Goal: Task Accomplishment & Management: Manage account settings

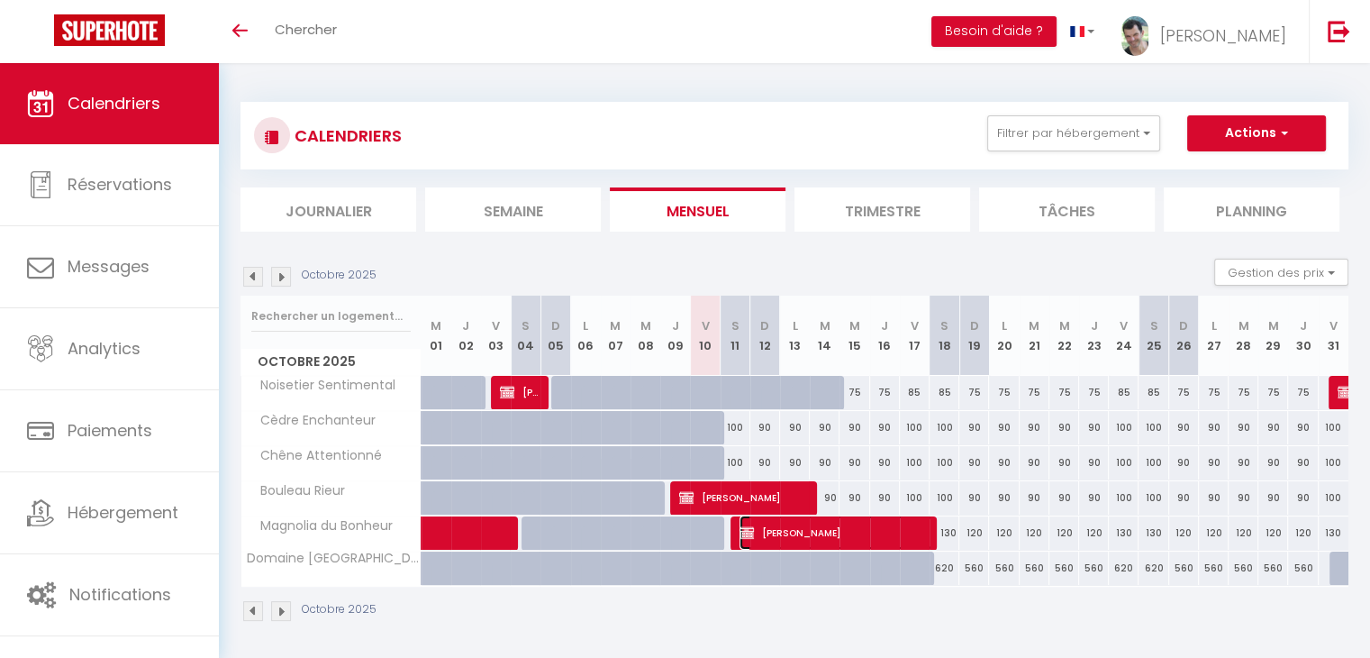
click at [806, 533] on span "[PERSON_NAME]" at bounding box center [837, 532] width 194 height 34
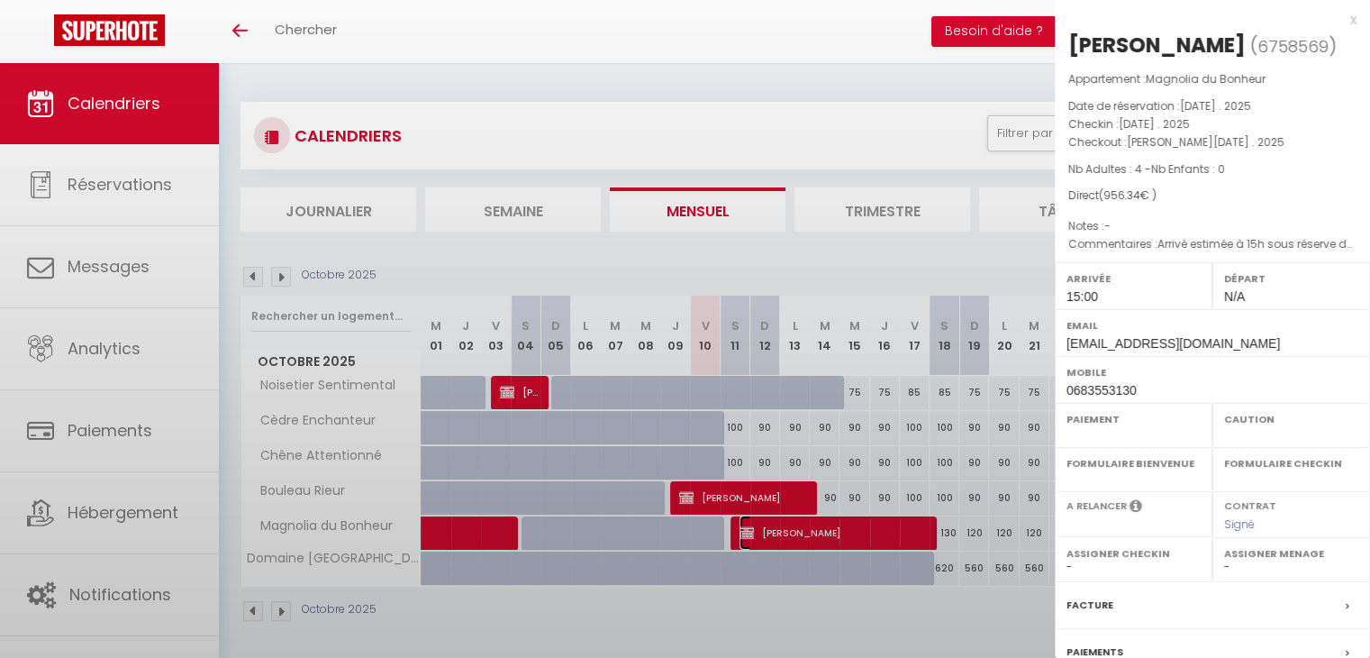
select select "OK"
select select "KO"
select select "1"
select select "0"
select select "1"
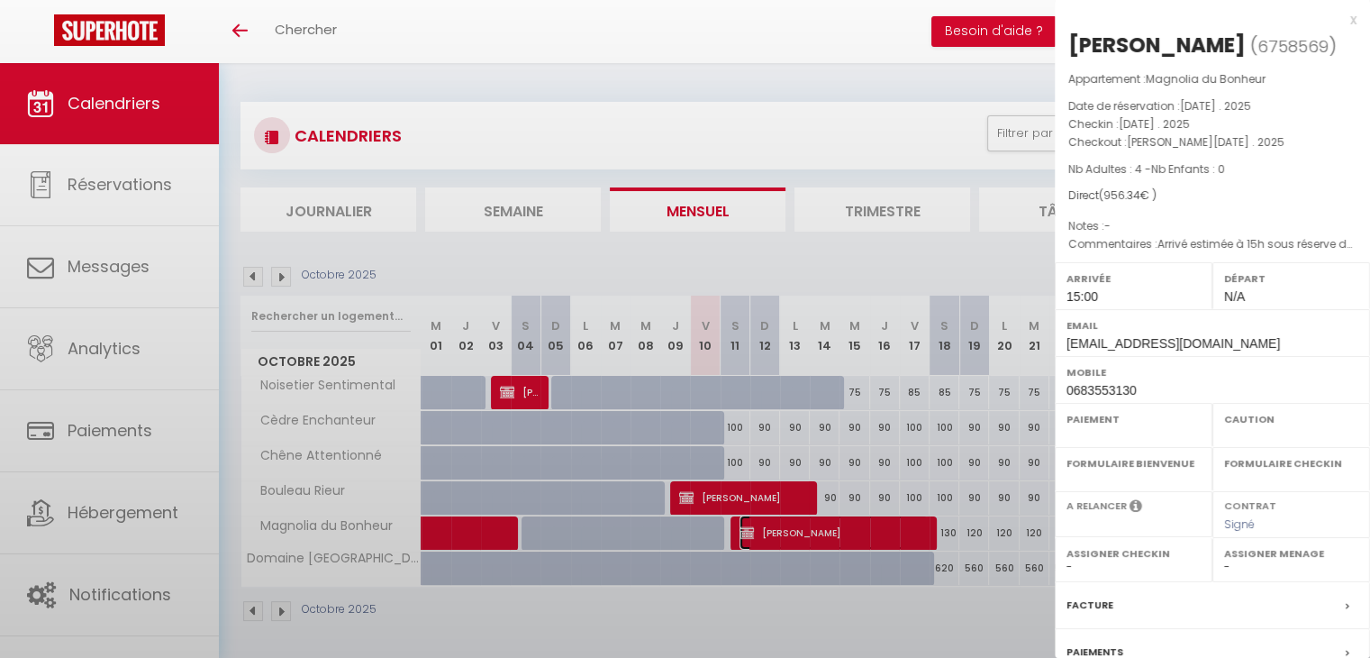
select select
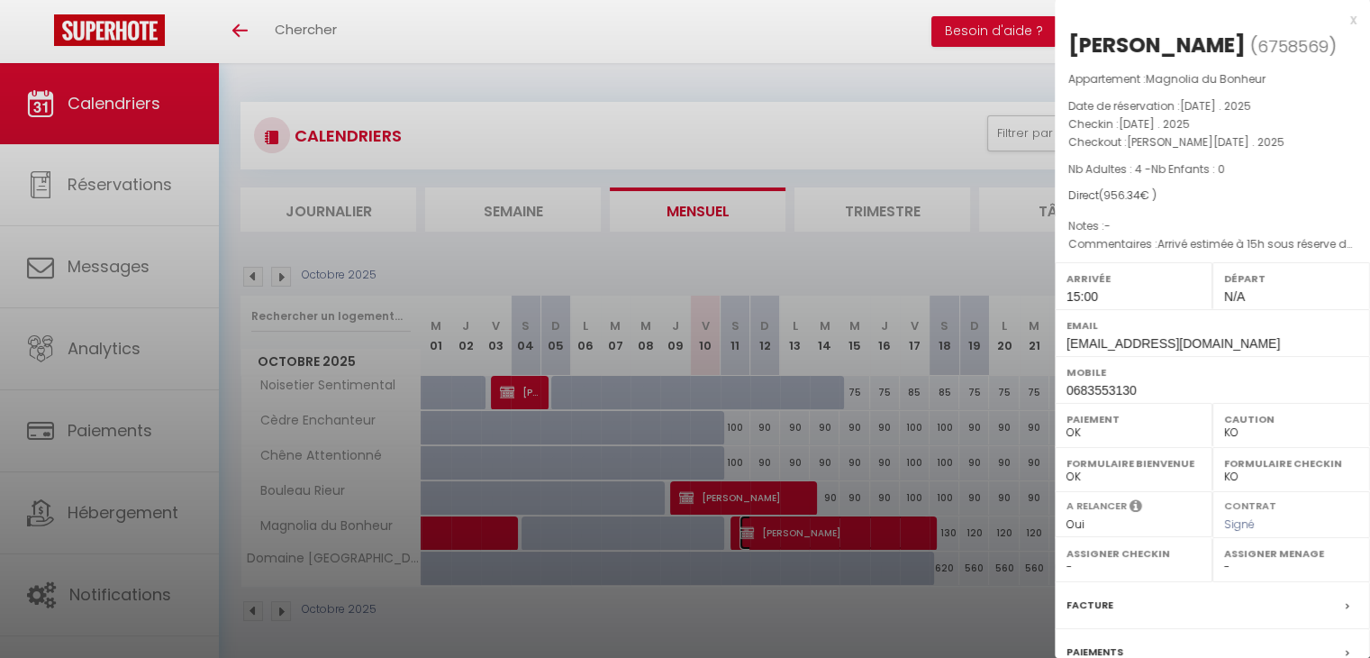
scroll to position [179, 0]
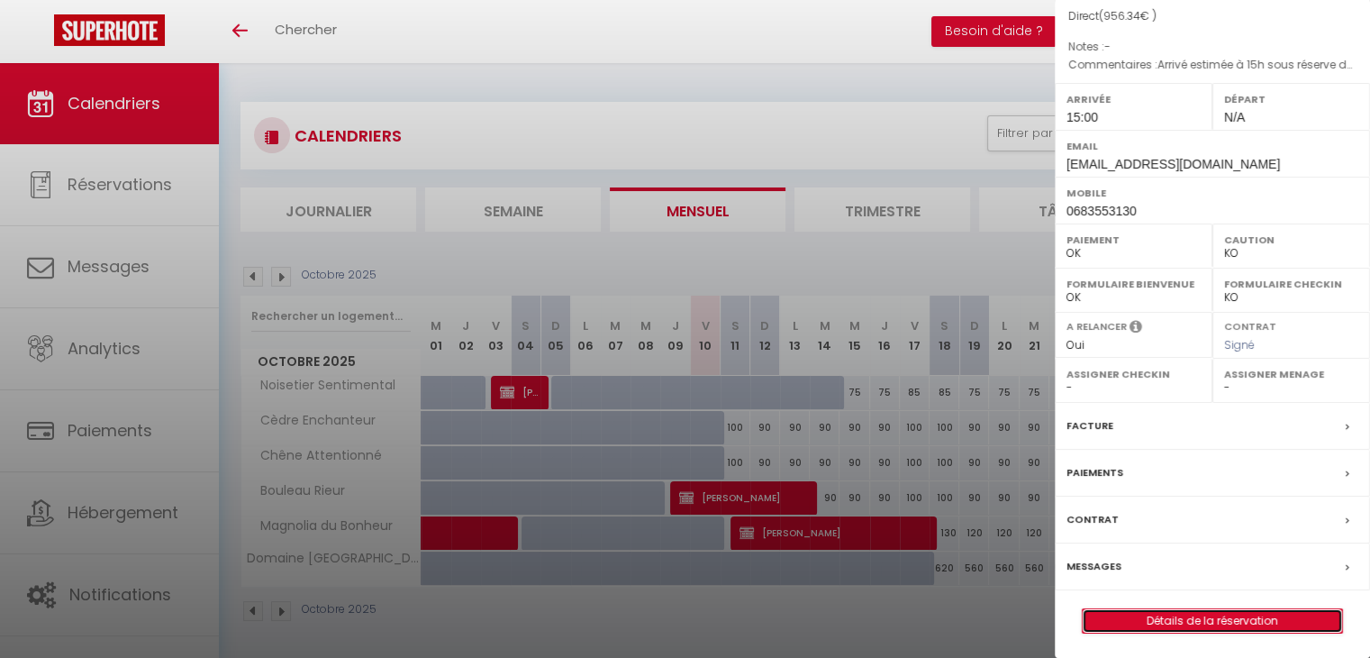
click at [1157, 614] on link "Détails de la réservation" at bounding box center [1212, 620] width 259 height 23
select select
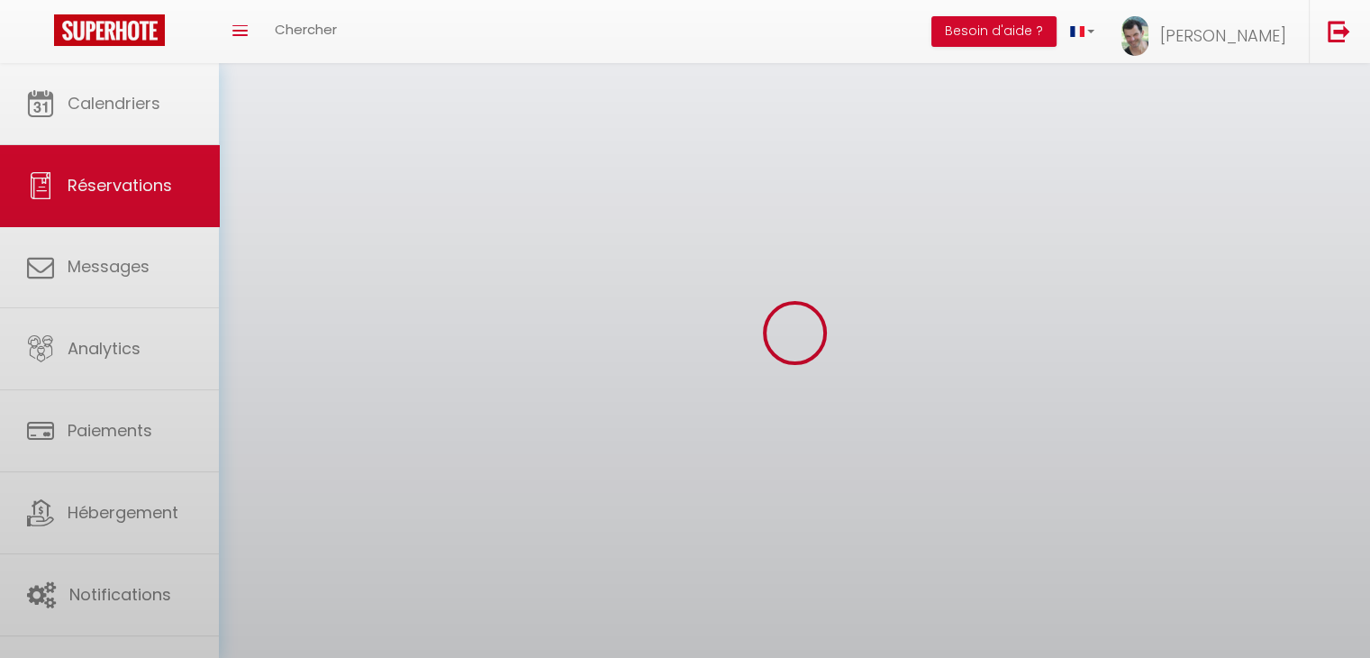
select select
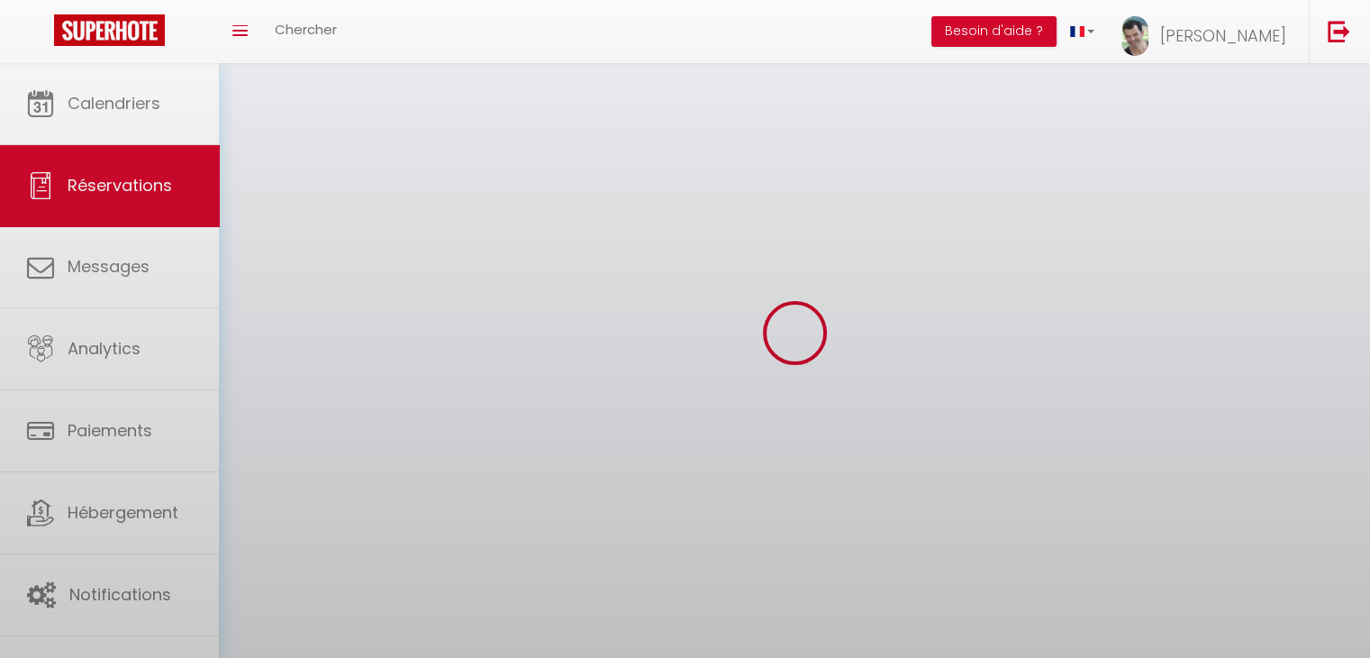
select select
checkbox input "false"
select select
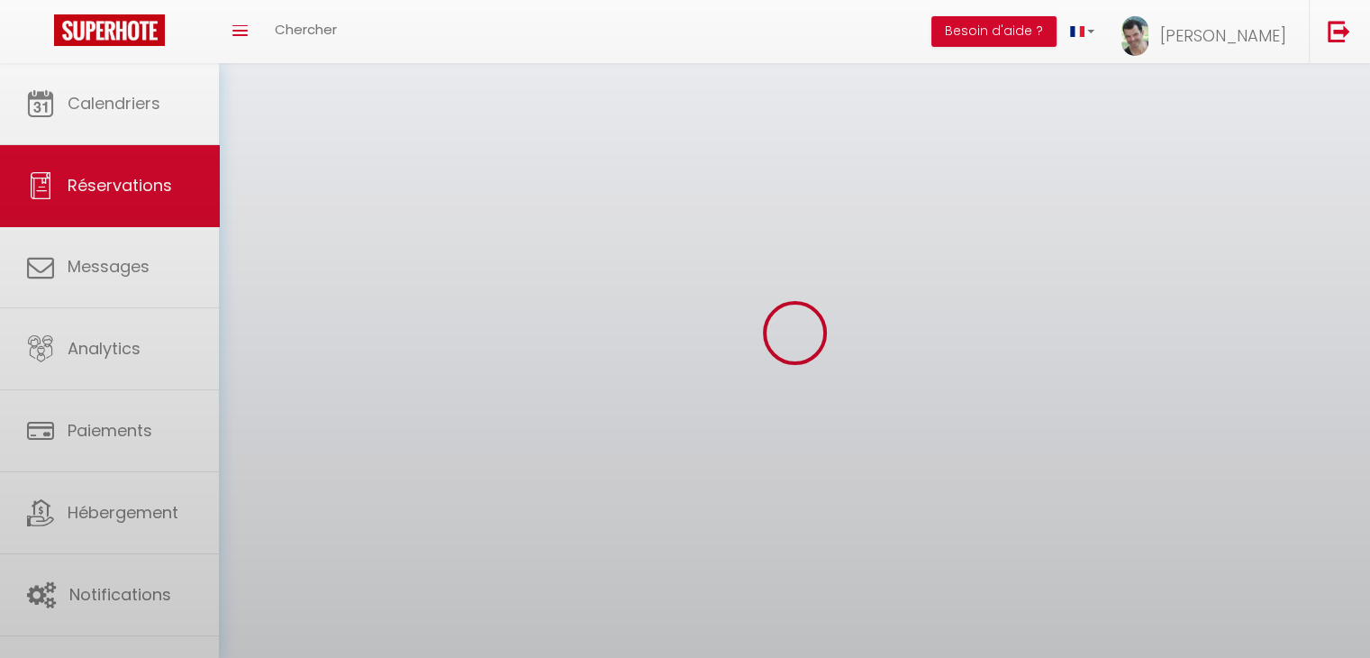
select select
checkbox input "false"
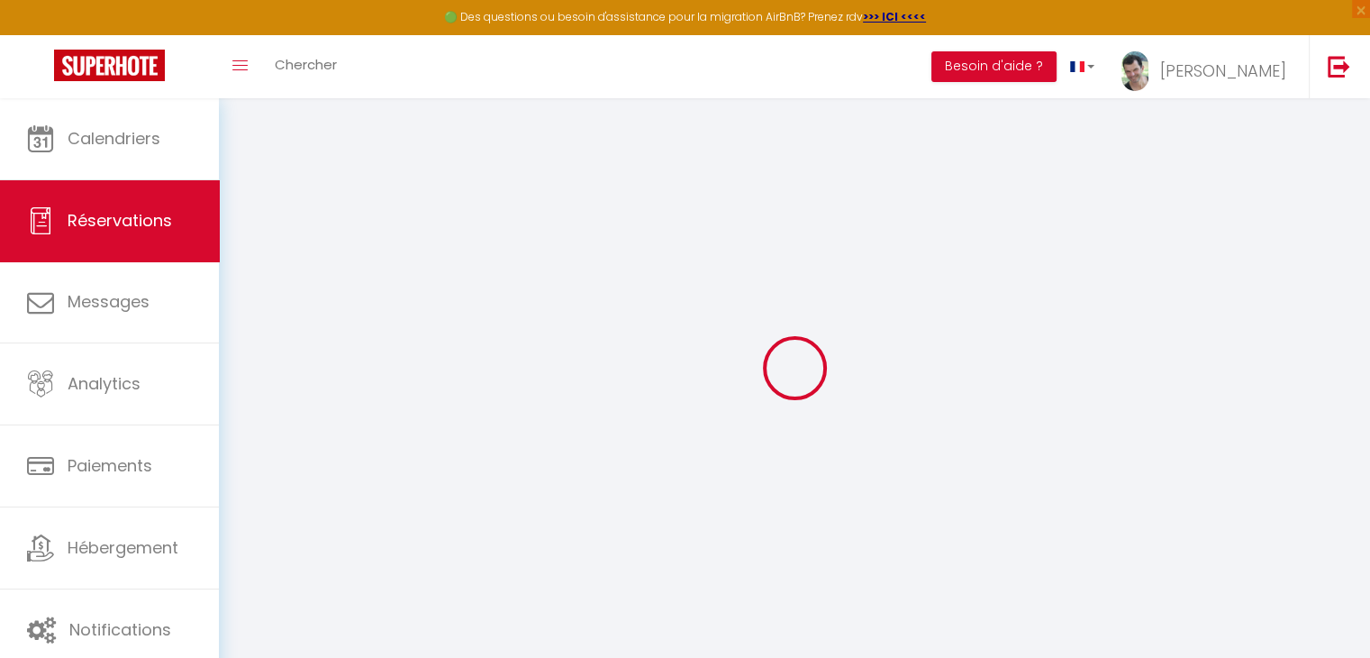
select select
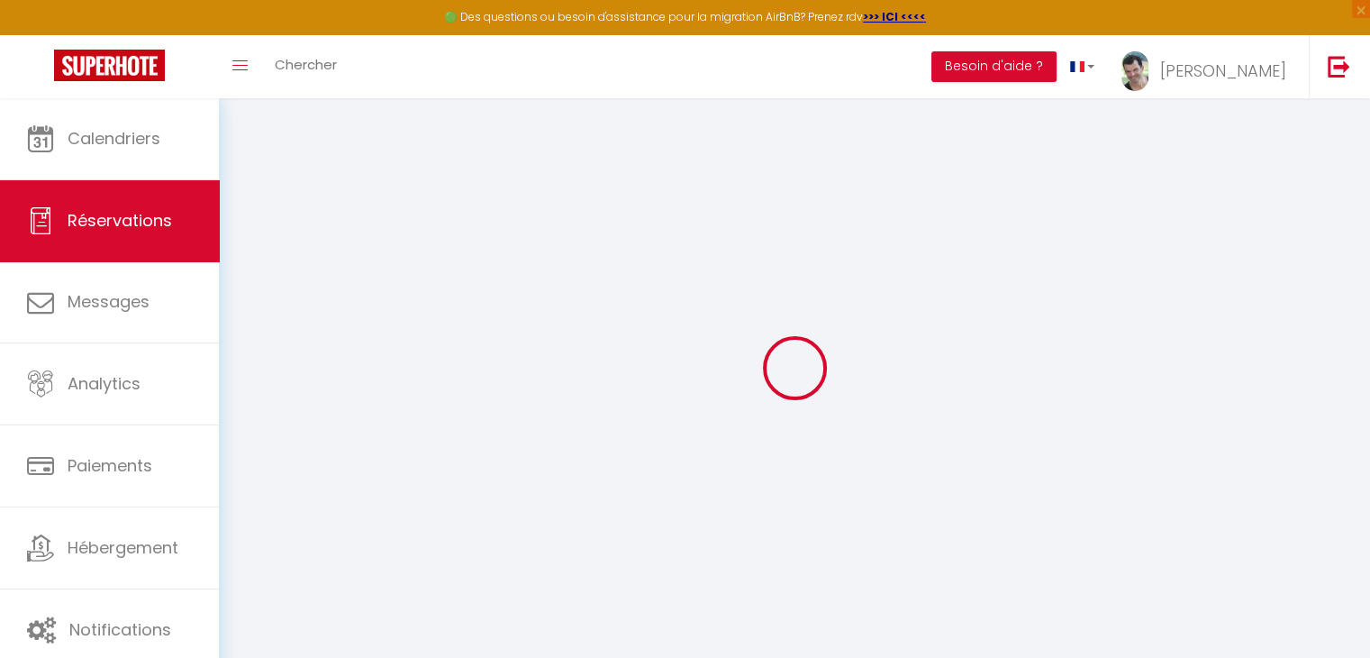
select select
checkbox input "false"
select select
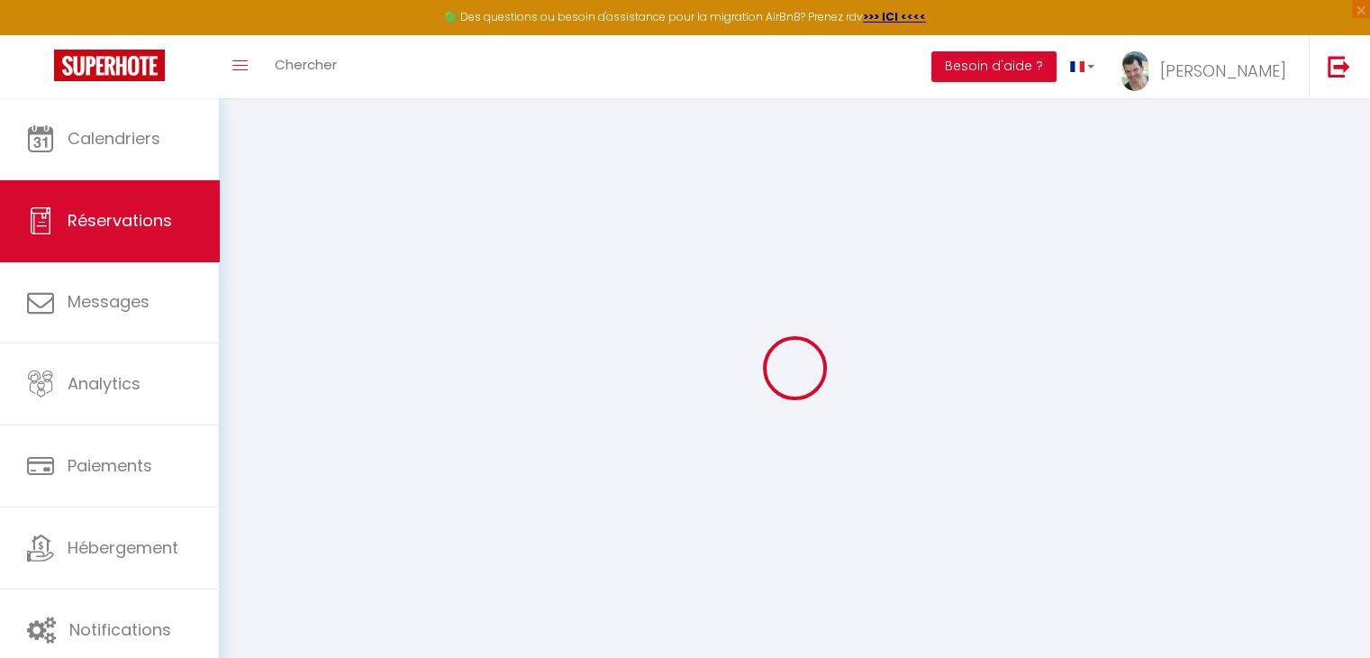
select select
checkbox input "false"
select select
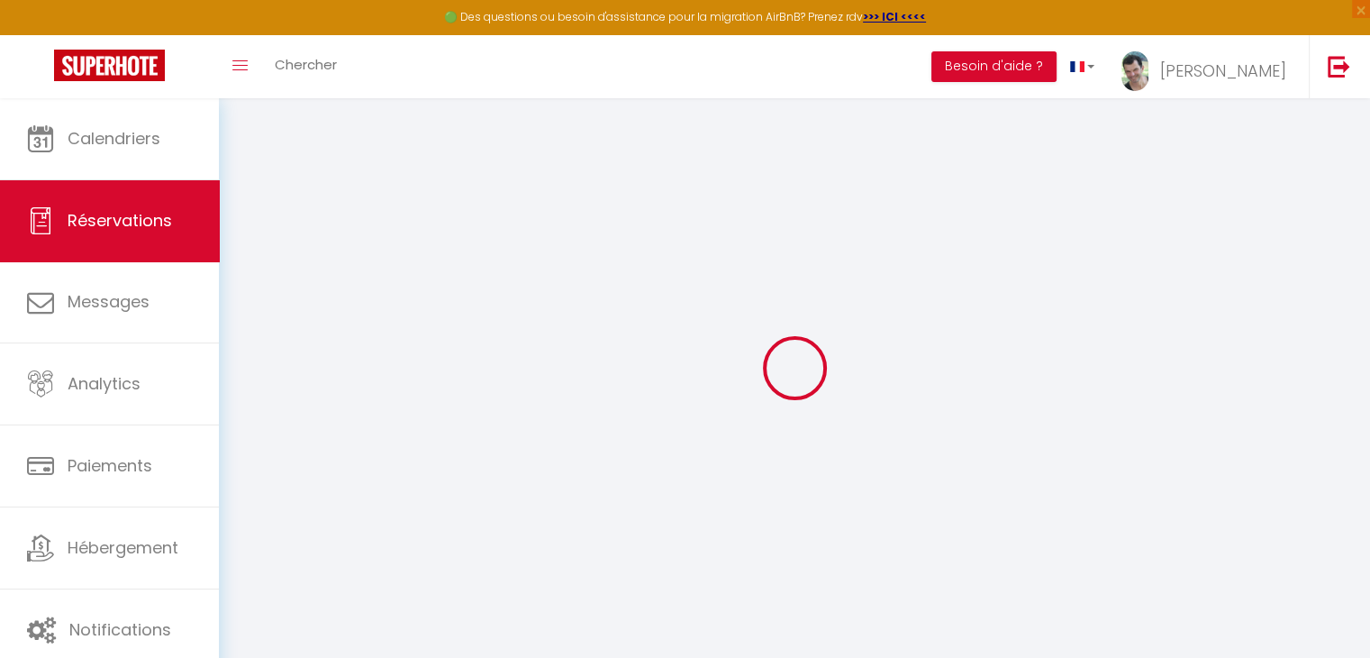
type input "[PERSON_NAME]"
type input "GAIGNON"
type input "[EMAIL_ADDRESS][DOMAIN_NAME]"
type input "0683553130"
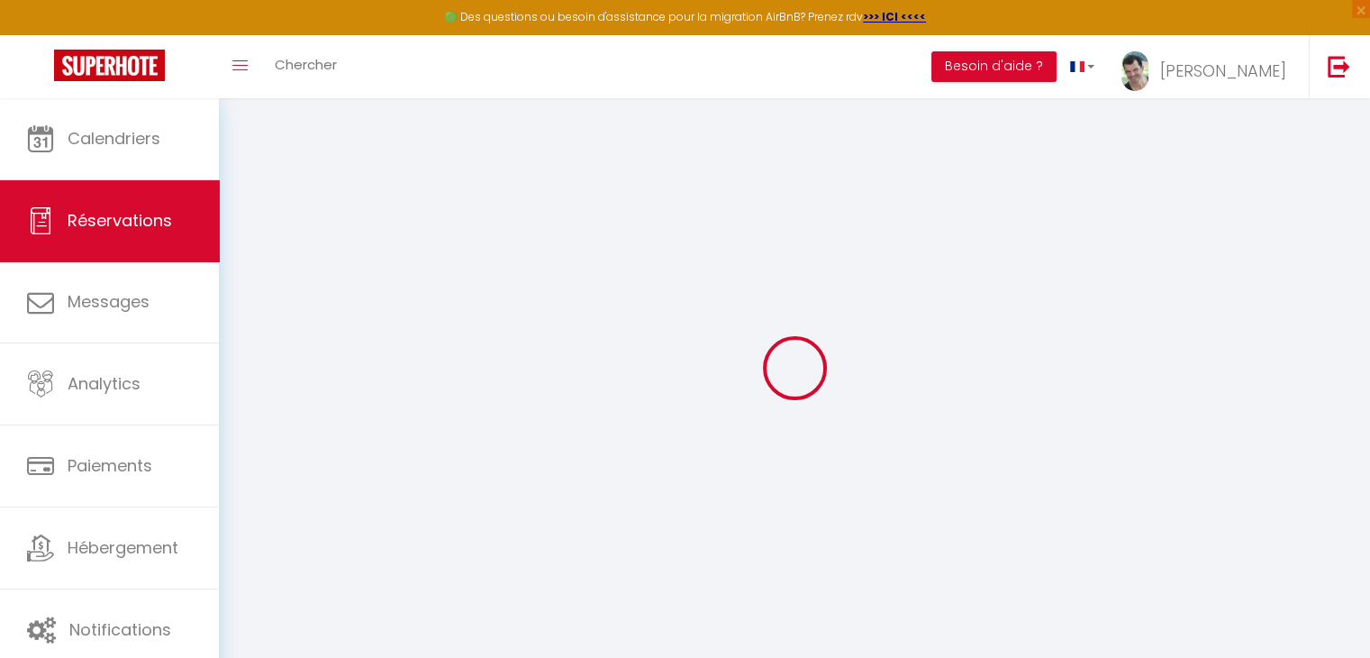
type input "0683553130"
type input "44120"
type input "[STREET_ADDRESS]"
type input "vertou"
select select "FR"
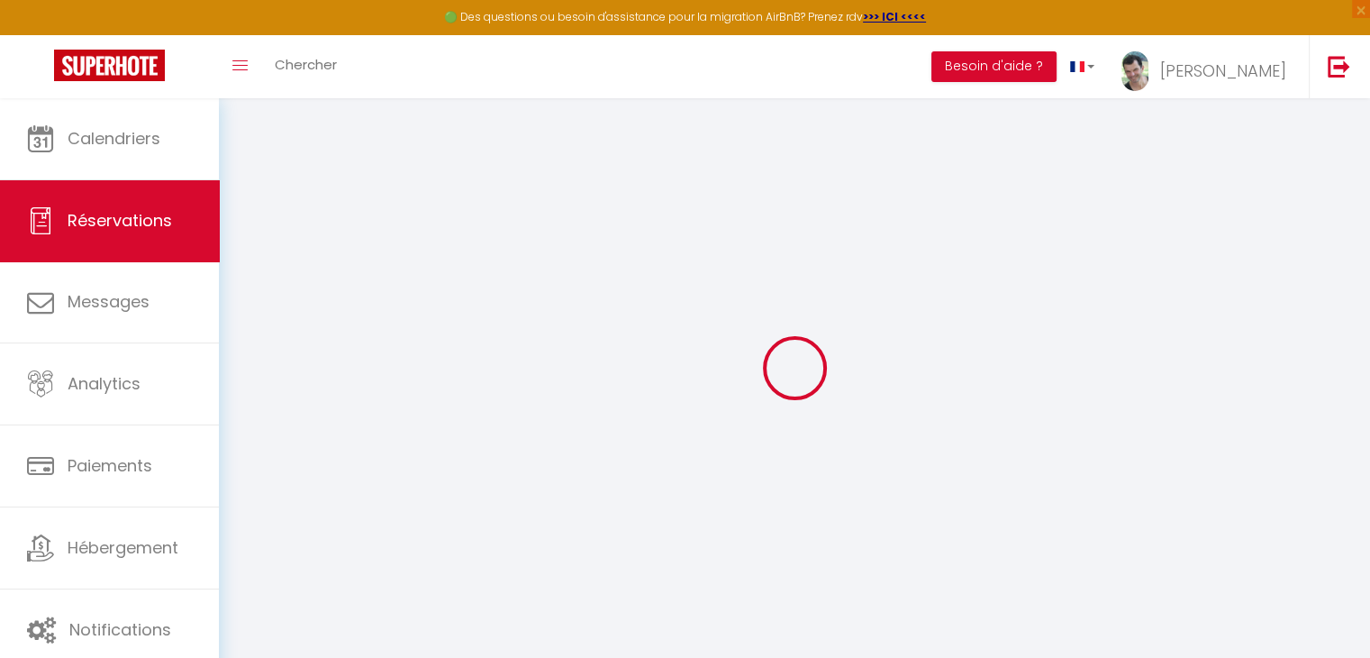
select select "65239"
select select "1"
type input "Sam 11 Octobre 2025"
select select
type input "Sam 18 Octobre 2025"
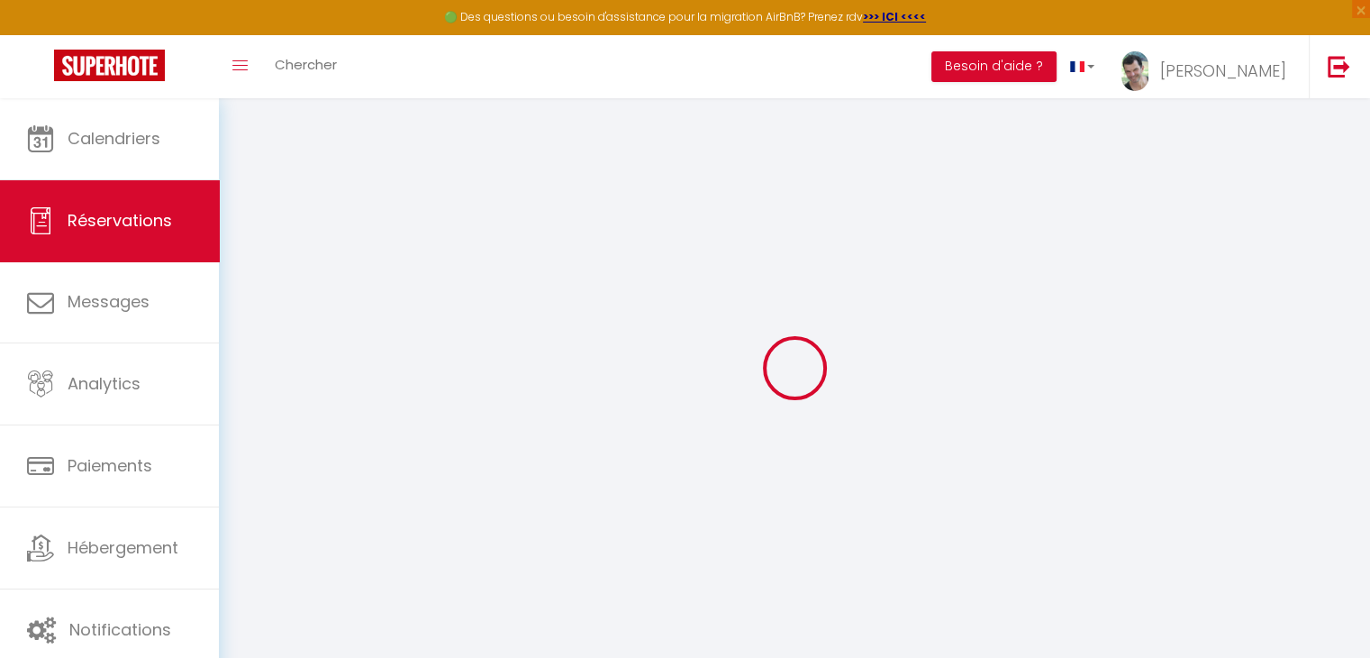
select select
type input "4"
select select "12"
select select "14"
type input "860"
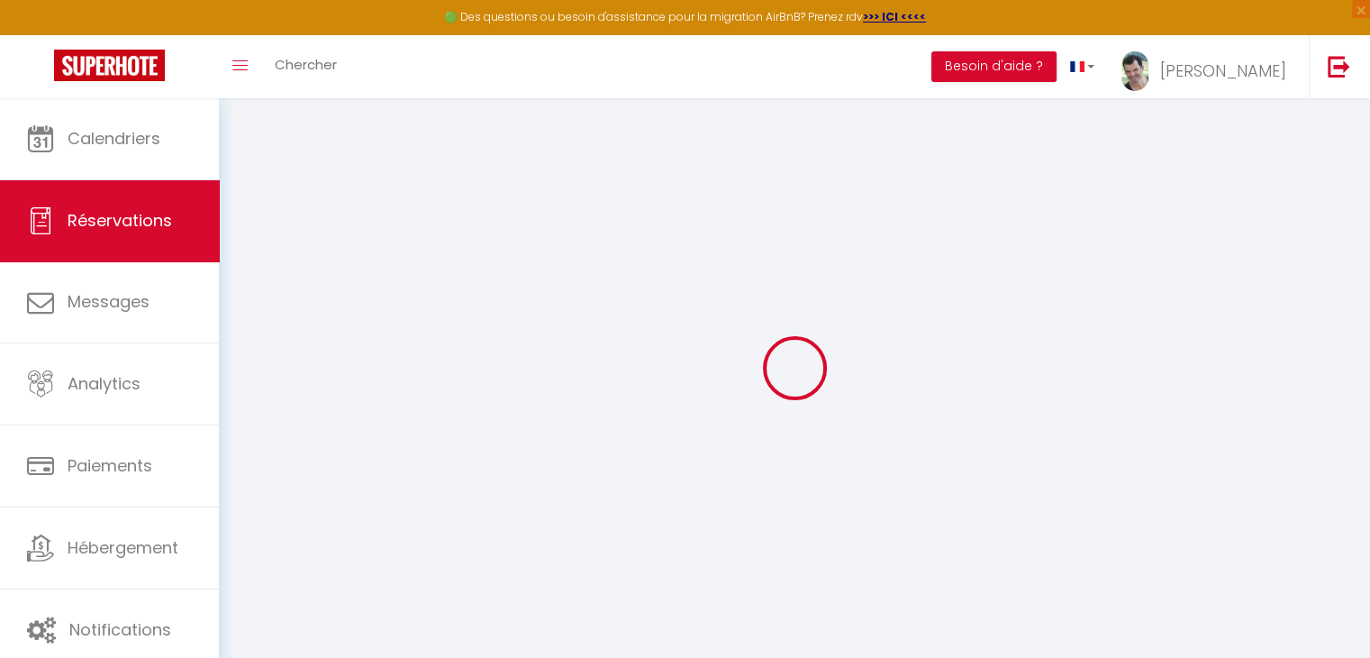
checkbox input "false"
type input "0"
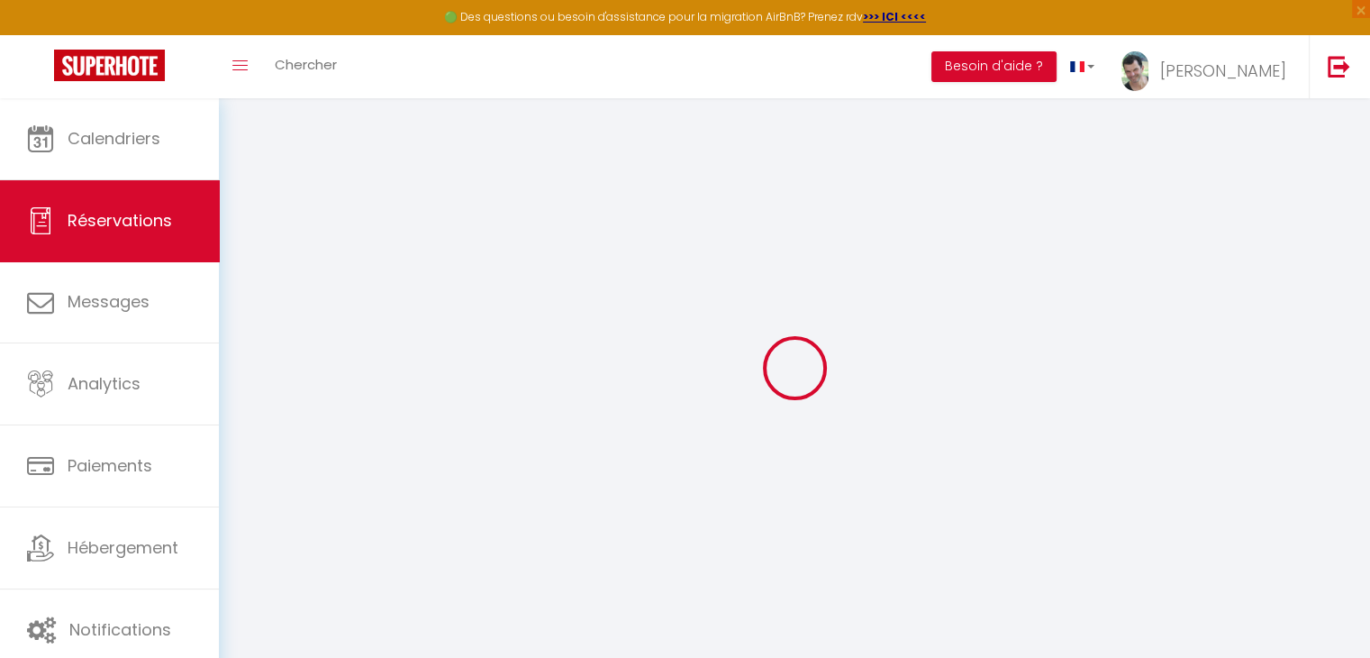
select select
checkbox input "false"
select select
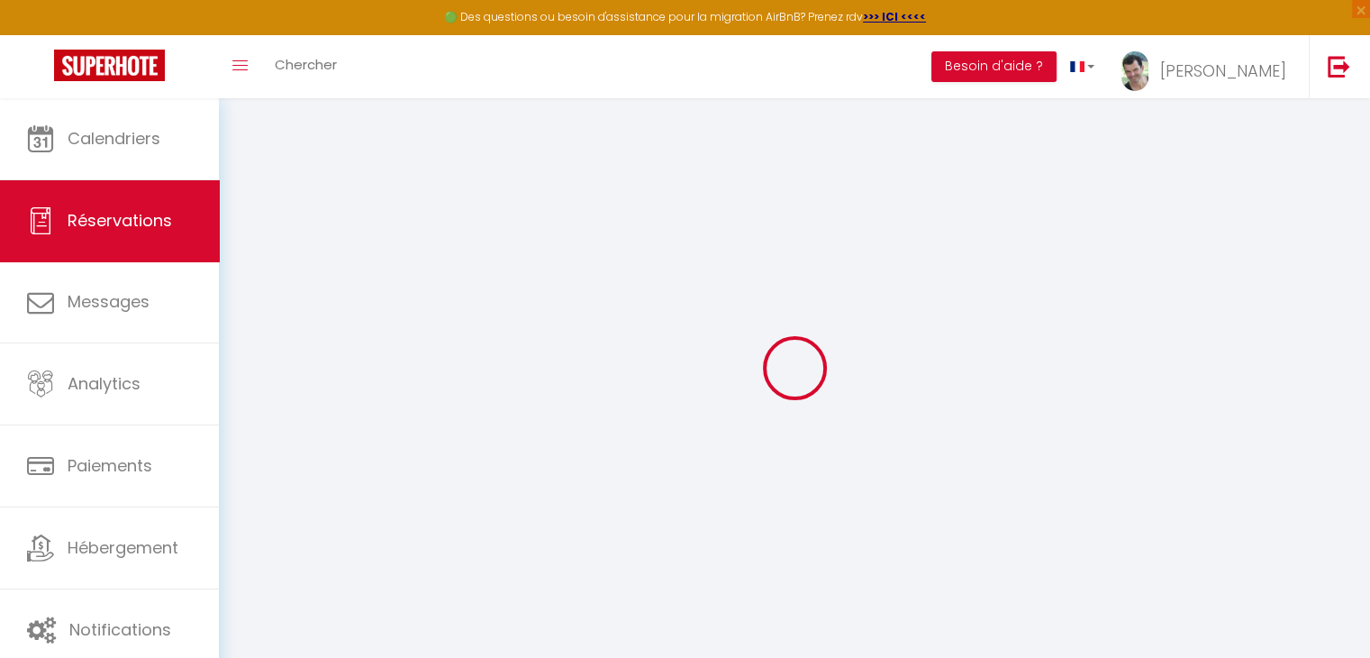
checkbox input "false"
select select
checkbox input "false"
select select
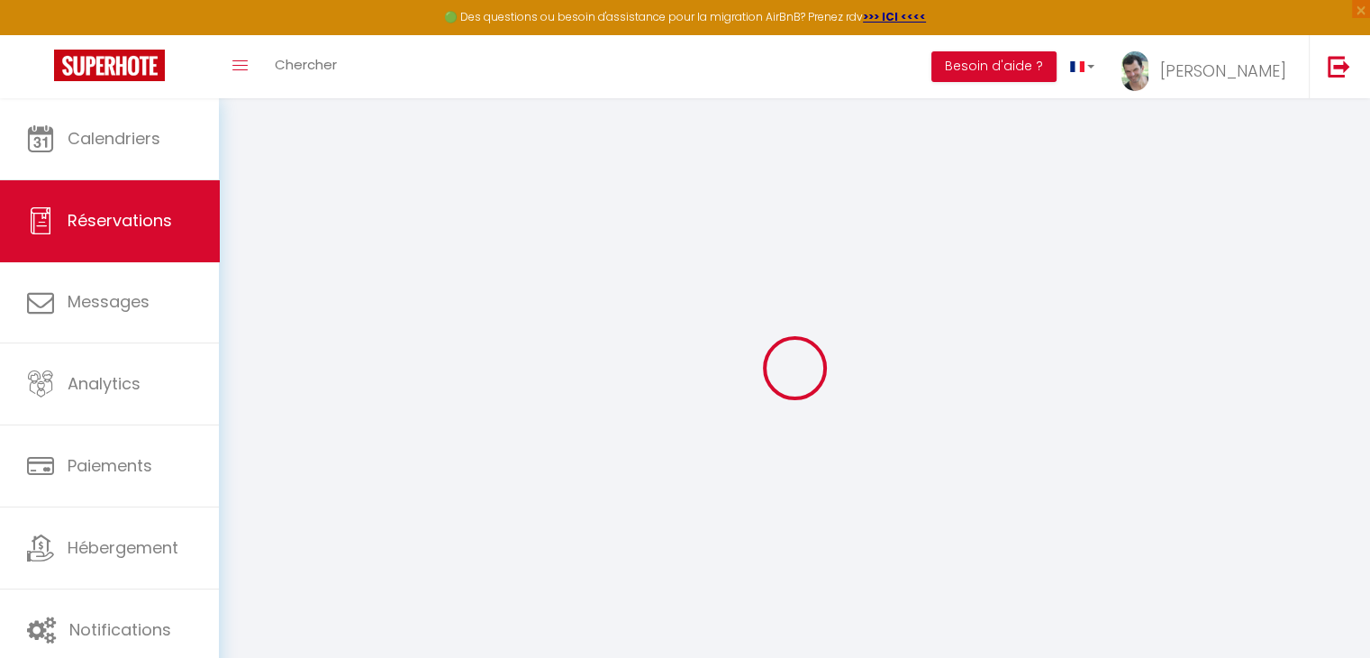
select select
checkbox input "false"
type textarea "Arrivé estimée à 15h sous réserve de la circulation."
type input "78"
type input "18.34"
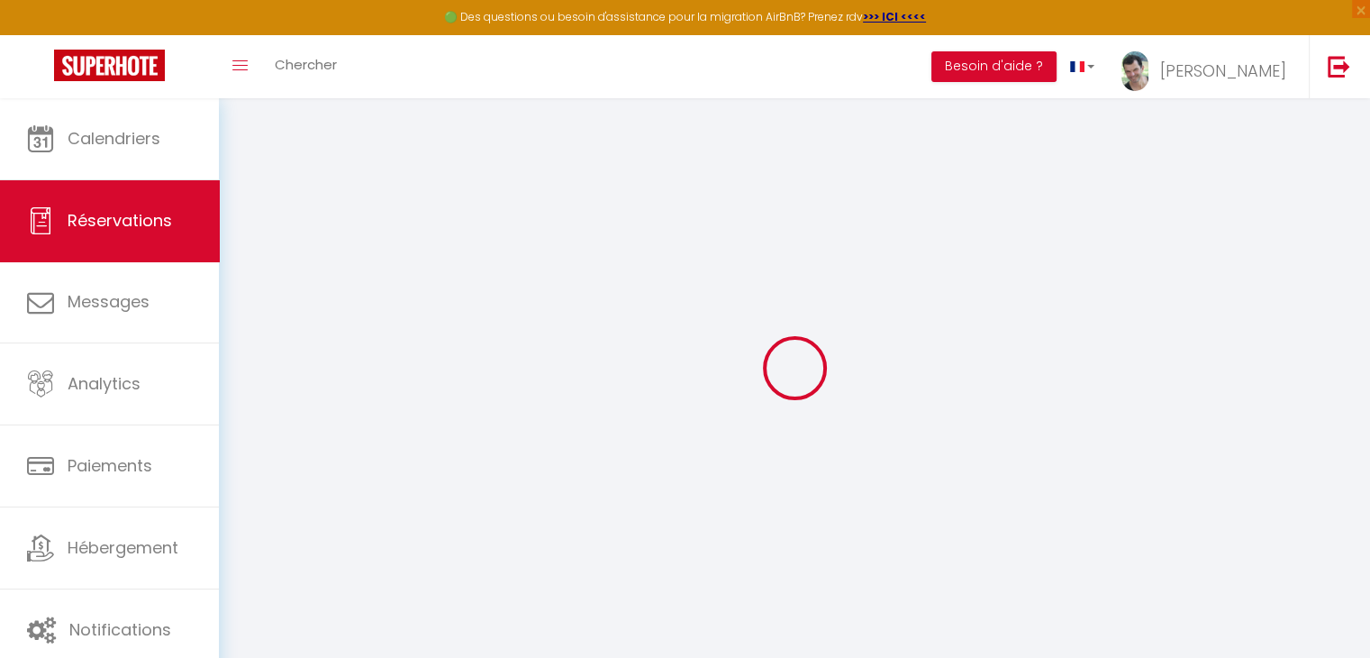
select select
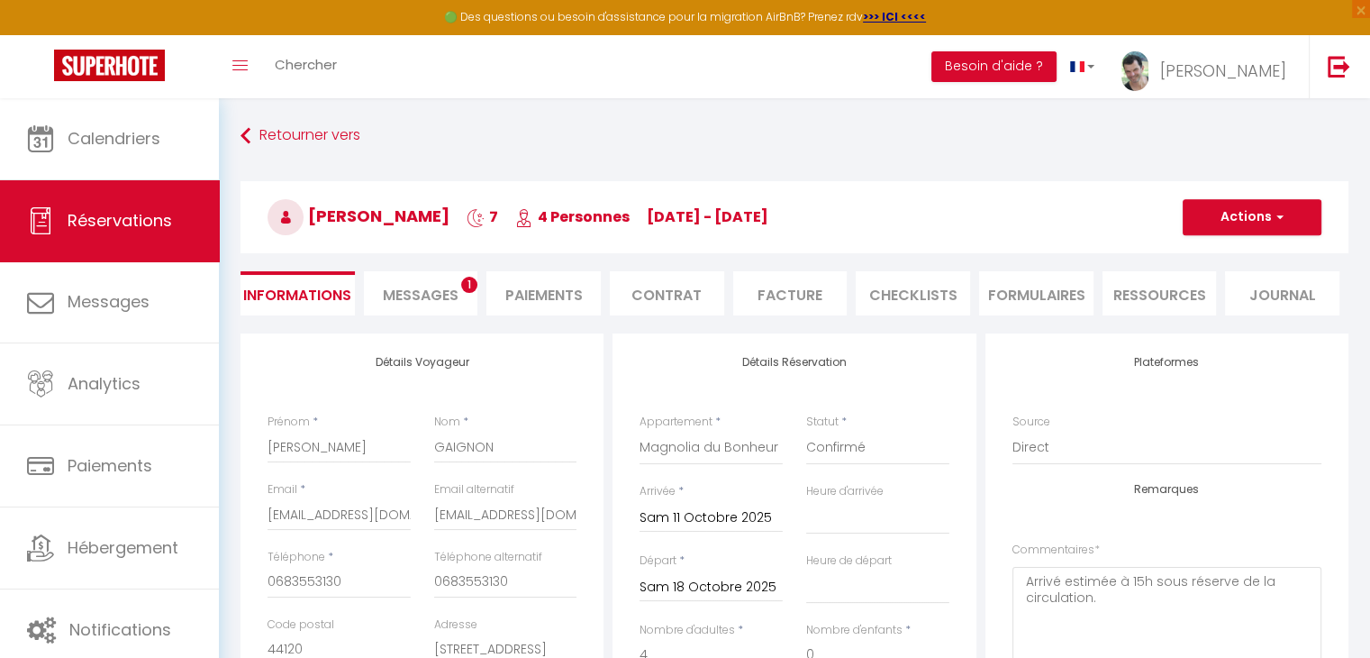
checkbox input "false"
select select "15:00"
select select
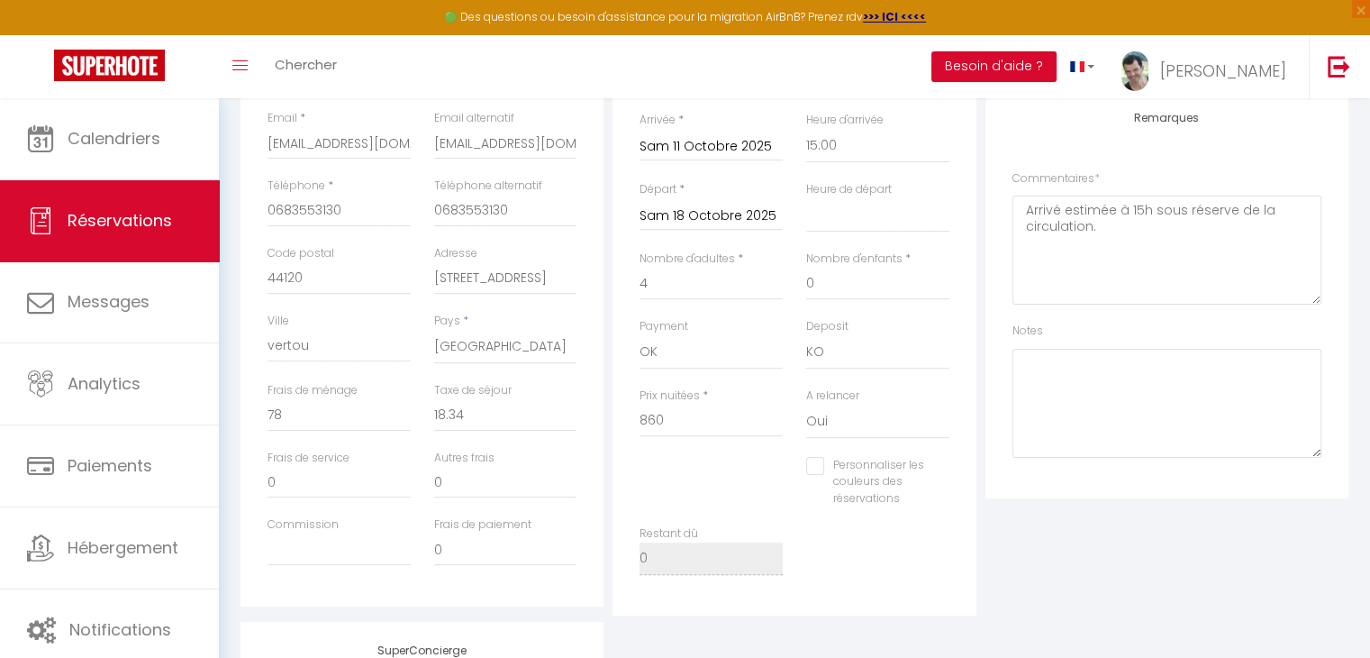
scroll to position [378, 0]
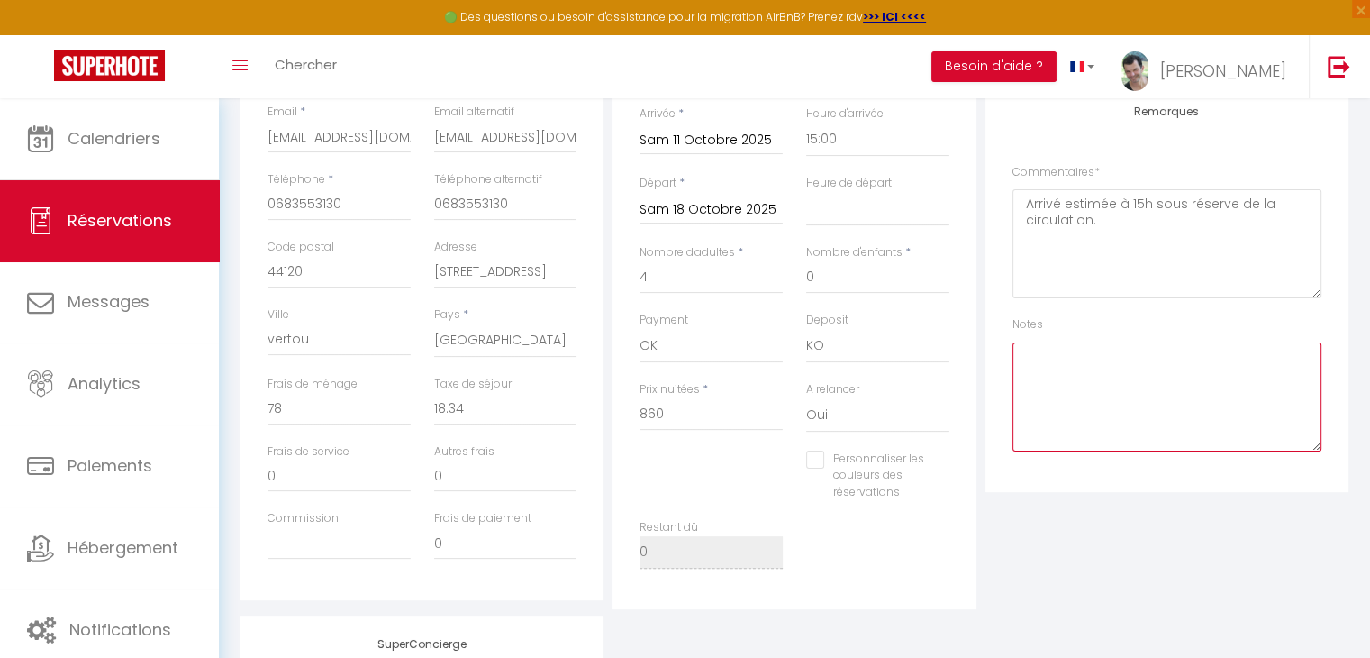
click at [1116, 415] on textarea at bounding box center [1167, 396] width 309 height 109
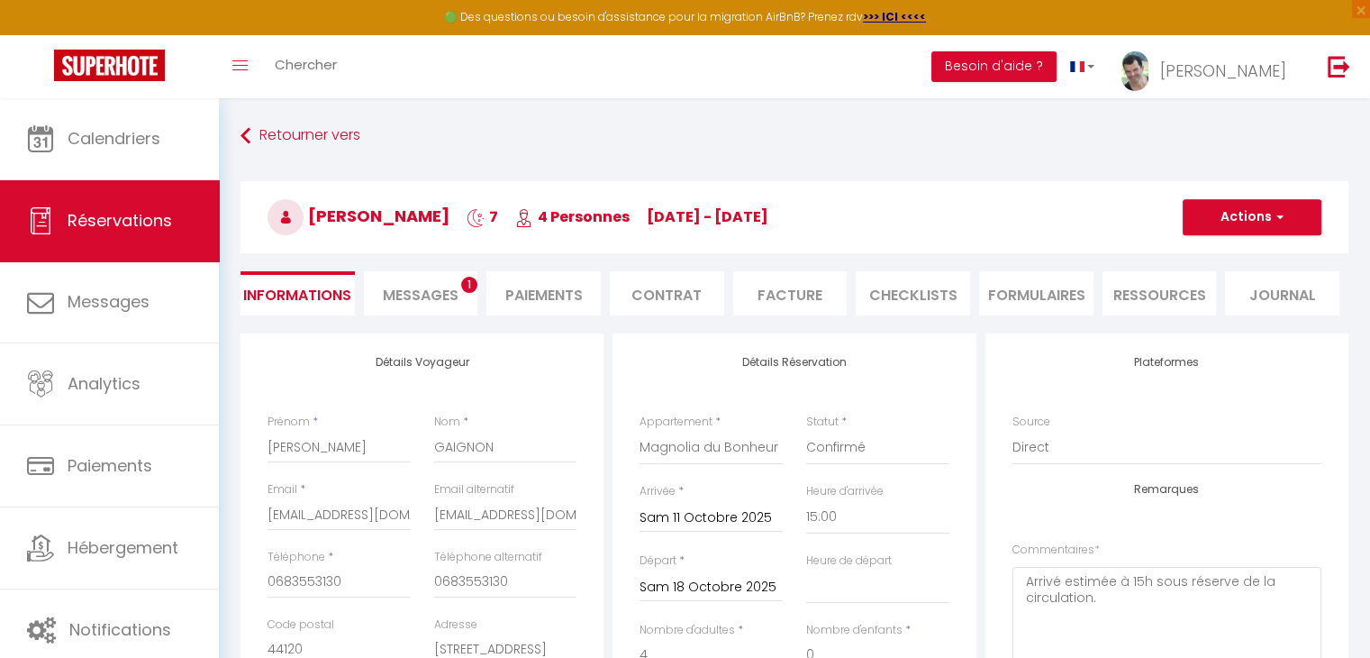
type textarea "Paiement ok 382.54 soit 376.5 autour du 22.09 573.8 soit 564.9 autour du 9.10 a…"
click at [1257, 209] on button "Actions" at bounding box center [1252, 217] width 139 height 36
click at [1227, 252] on link "Enregistrer" at bounding box center [1234, 256] width 142 height 23
